Goal: Information Seeking & Learning: Learn about a topic

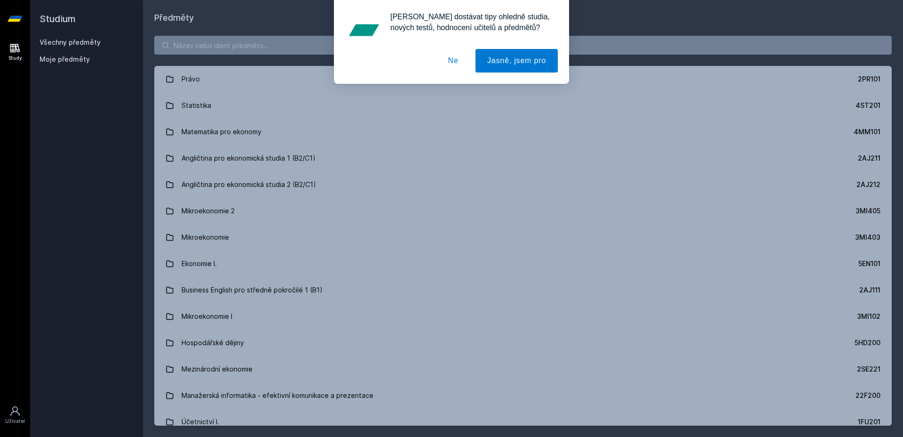
click at [297, 46] on div "[PERSON_NAME] dostávat tipy ohledně studia, nových testů, hodnocení učitelů a p…" at bounding box center [451, 42] width 903 height 84
click at [443, 58] on button "Ne" at bounding box center [454, 61] width 34 height 24
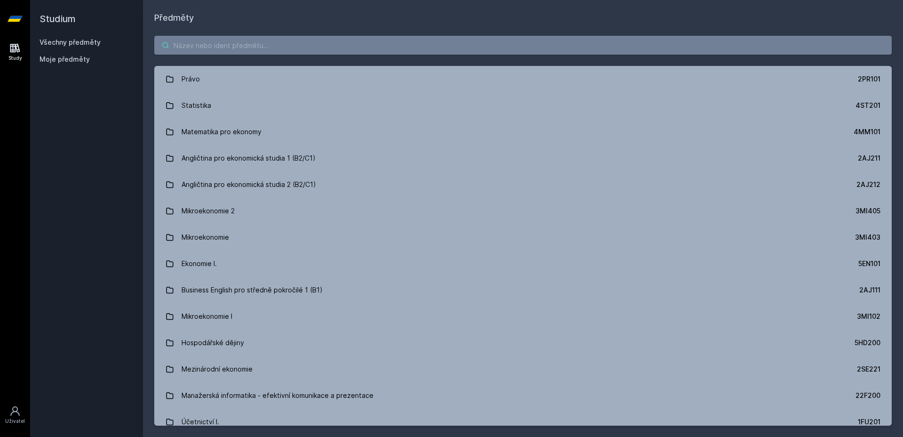
click at [412, 46] on input "search" at bounding box center [523, 45] width 738 height 19
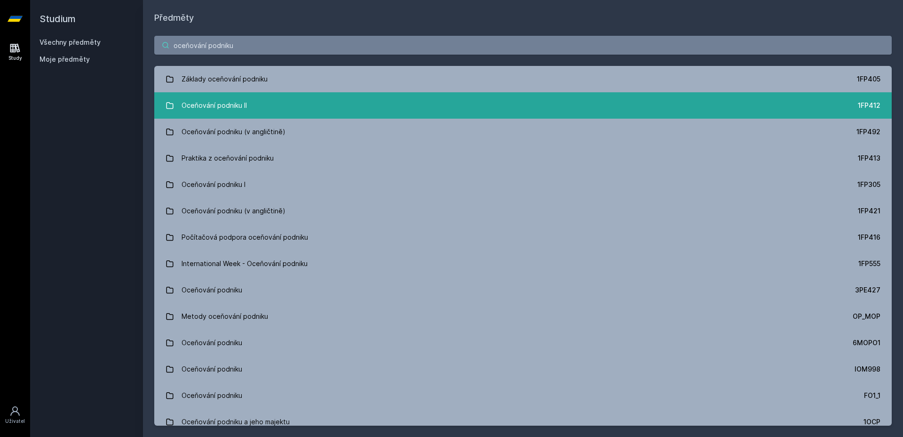
type input "oceňování podniku"
click at [415, 108] on link "Oceňování podniku II 1FP412" at bounding box center [523, 105] width 738 height 26
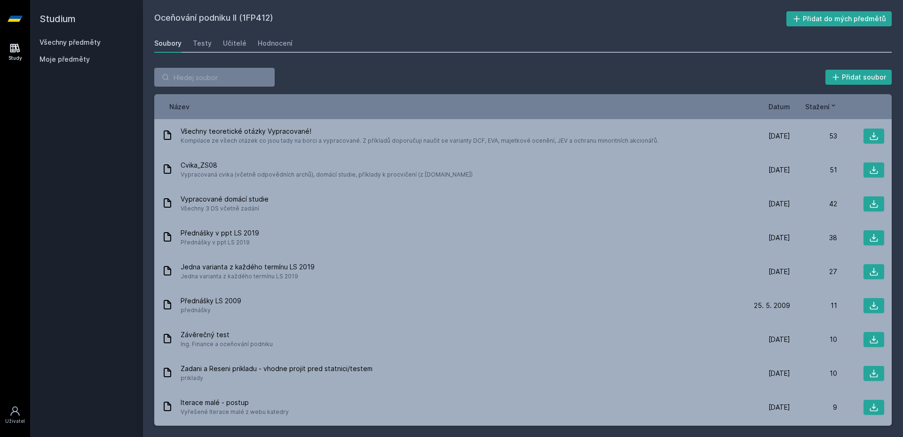
click at [818, 106] on span "Stažení" at bounding box center [818, 107] width 24 height 10
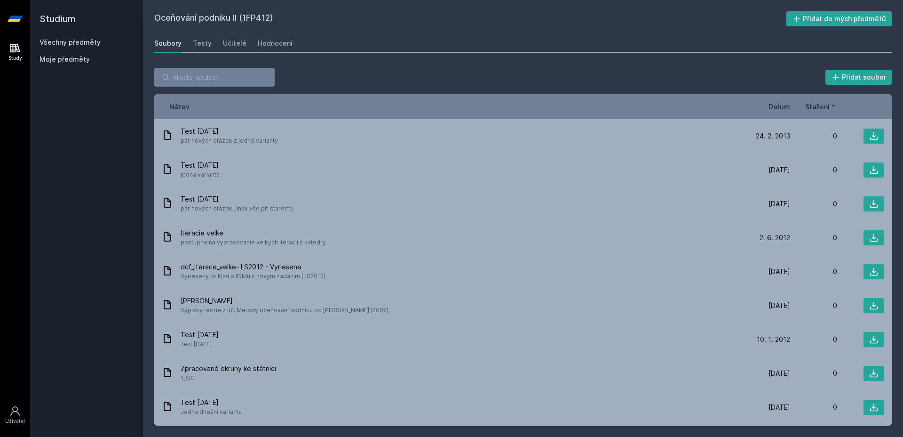
click at [818, 106] on span "Stažení" at bounding box center [818, 107] width 24 height 10
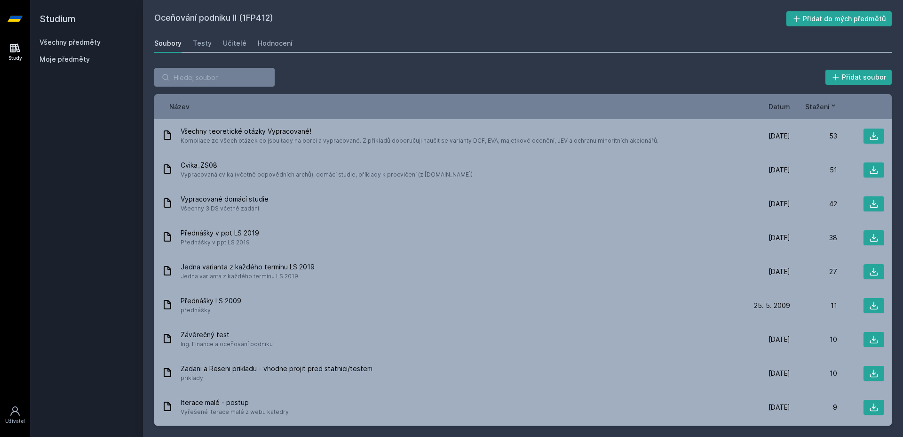
click at [775, 106] on span "Datum" at bounding box center [780, 107] width 22 height 10
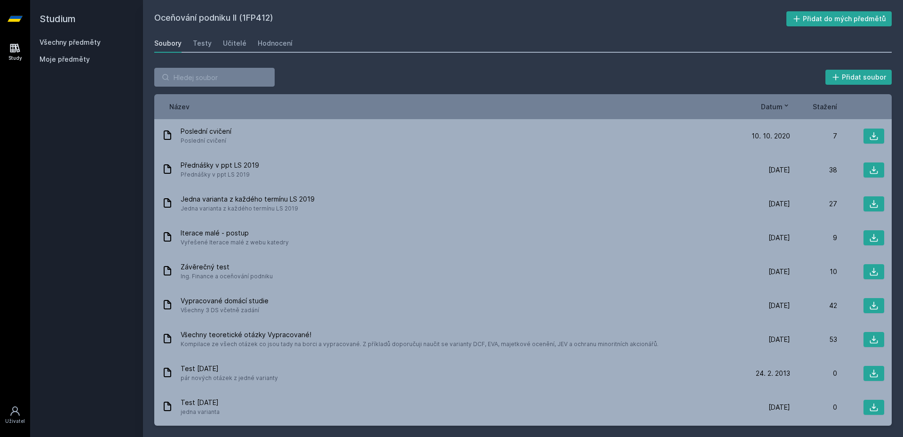
click at [217, 46] on div "Soubory Testy Učitelé Hodnocení" at bounding box center [523, 43] width 738 height 19
click at [204, 40] on div "Testy" at bounding box center [202, 43] width 19 height 9
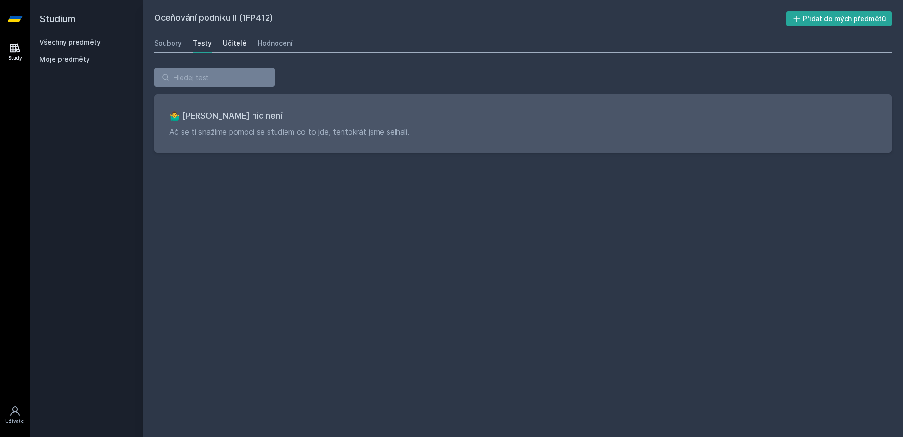
click at [227, 40] on div "Učitelé" at bounding box center [235, 43] width 24 height 9
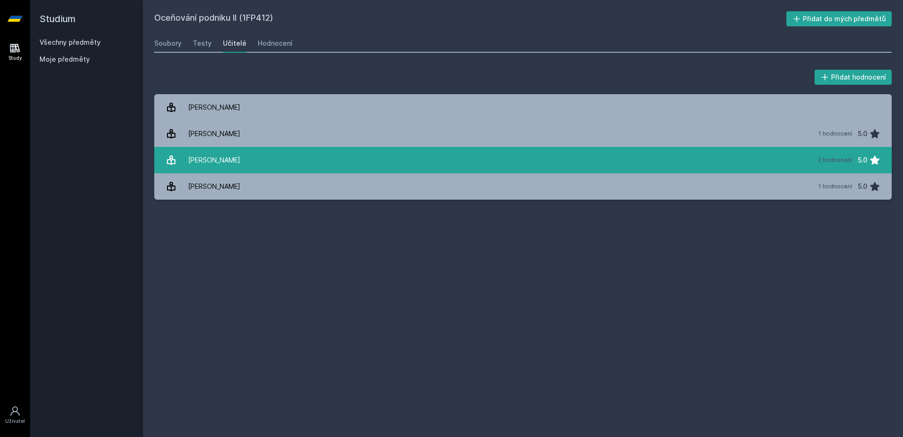
click at [248, 160] on link "[PERSON_NAME] 2 hodnocení 5.0" at bounding box center [523, 160] width 738 height 26
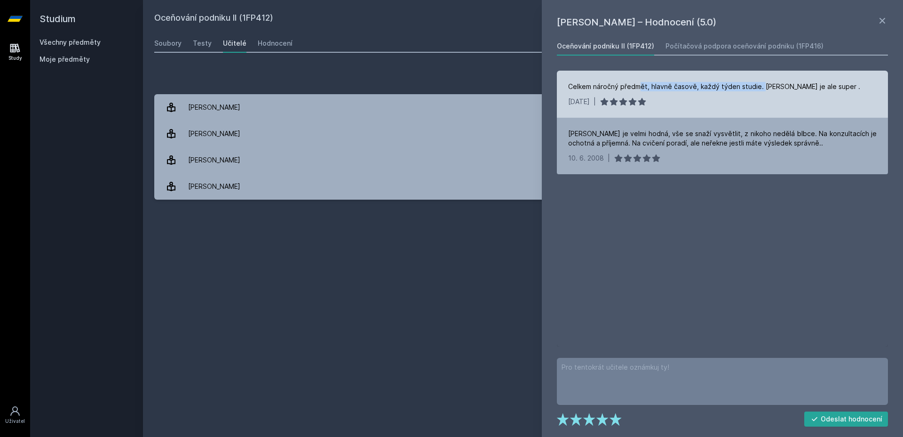
drag, startPoint x: 640, startPoint y: 85, endPoint x: 761, endPoint y: 85, distance: 120.5
click at [761, 85] on div "Celkem náročný předmět, hlavně časově, každý týden studie. [PERSON_NAME] je ale…" at bounding box center [714, 86] width 292 height 9
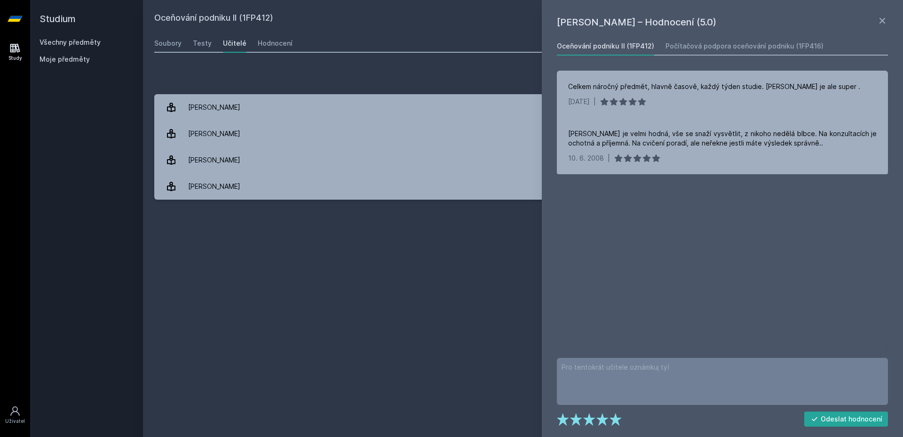
click at [516, 41] on div "Soubory Testy Učitelé Hodnocení" at bounding box center [523, 43] width 738 height 19
click at [773, 45] on div "Počítačová podpora oceňování podniku (1FP416)" at bounding box center [745, 45] width 158 height 9
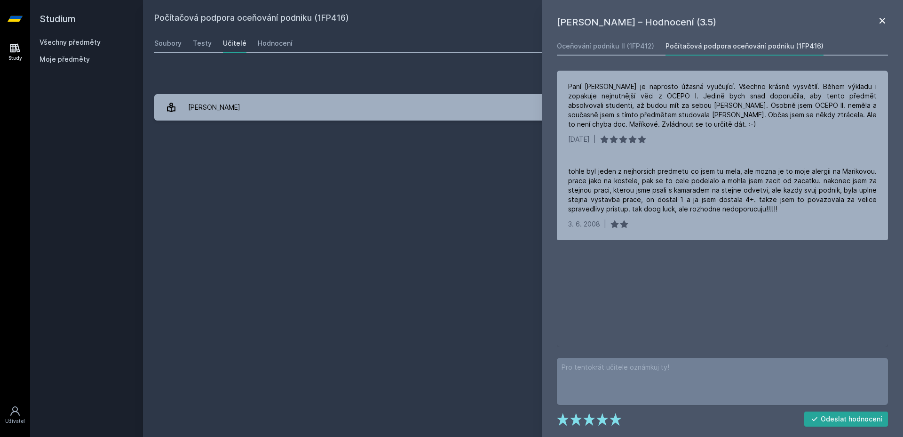
click at [885, 20] on icon at bounding box center [882, 20] width 11 height 11
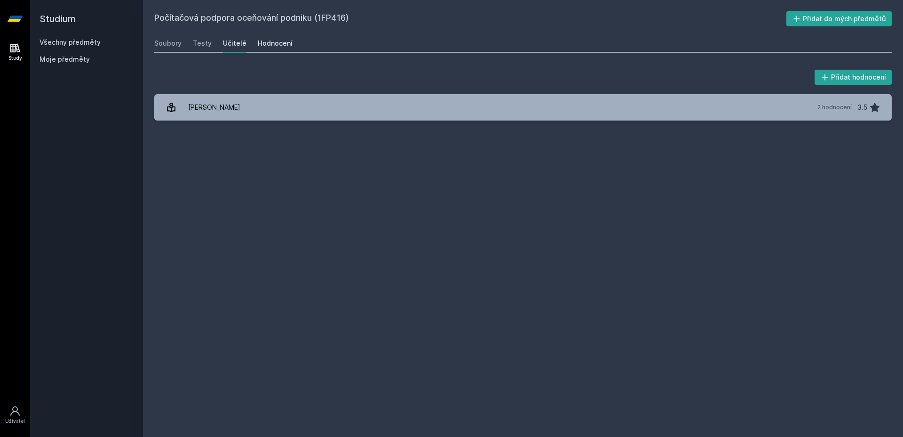
click at [273, 41] on div "Hodnocení" at bounding box center [275, 43] width 35 height 9
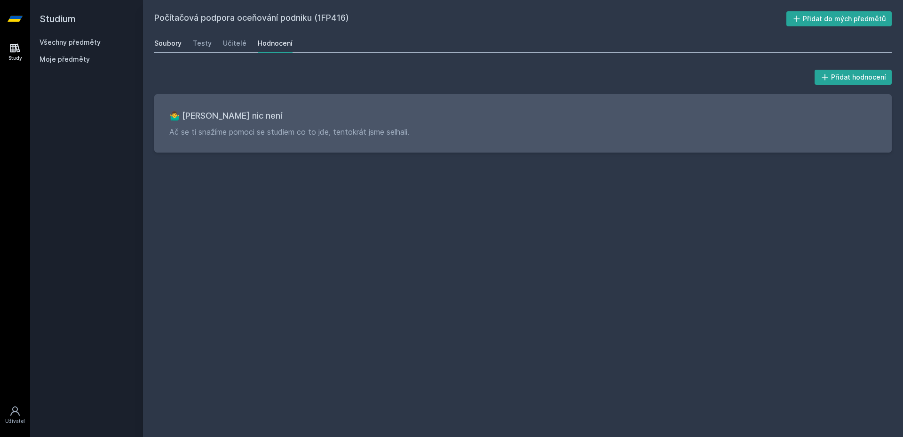
click at [176, 41] on div "Soubory" at bounding box center [167, 43] width 27 height 9
